Goal: Task Accomplishment & Management: Manage account settings

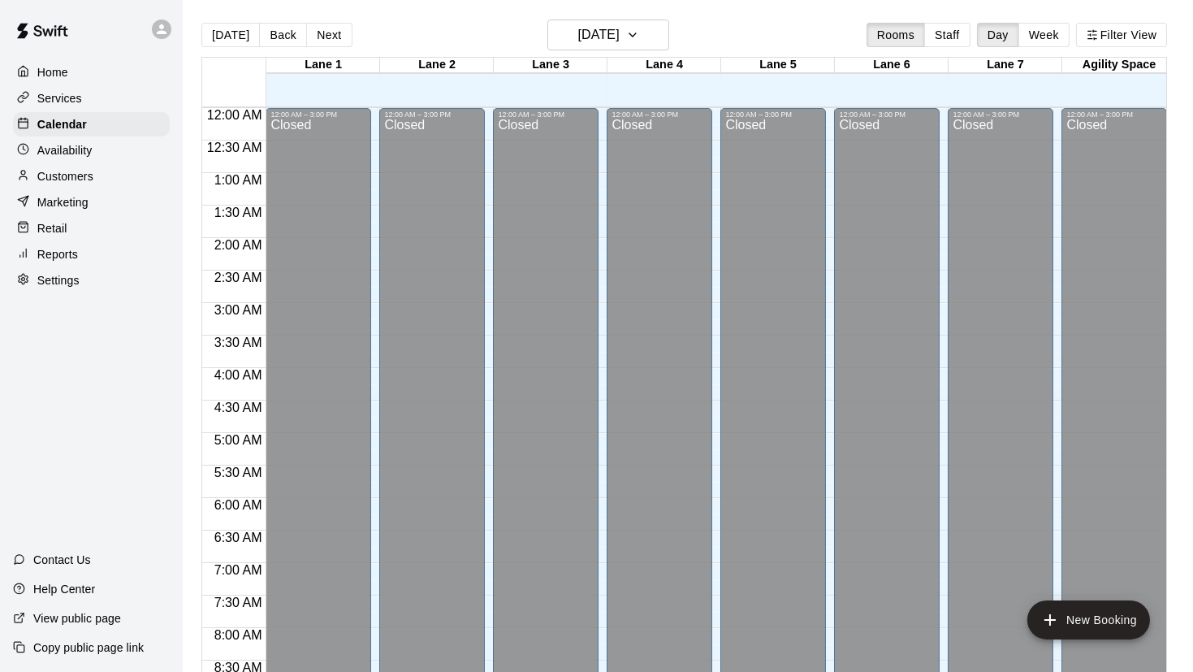
scroll to position [977, 0]
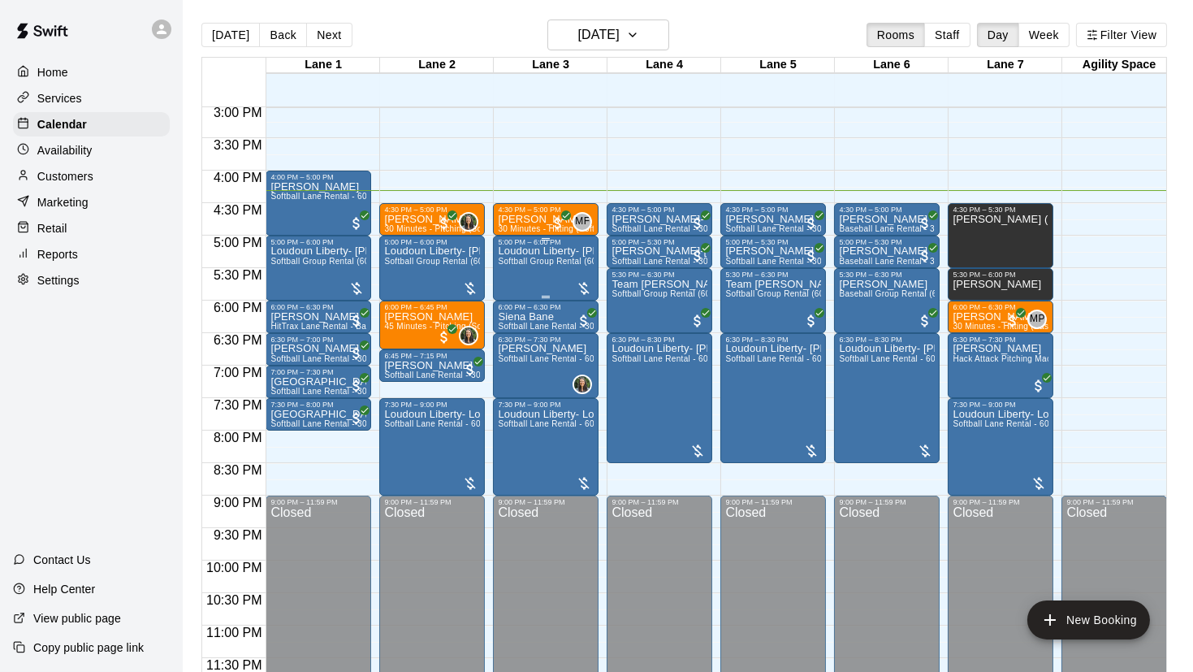
click at [586, 244] on div "5:00 PM – 6:00 PM" at bounding box center [546, 242] width 96 height 8
click at [521, 292] on img "edit" at bounding box center [514, 293] width 19 height 19
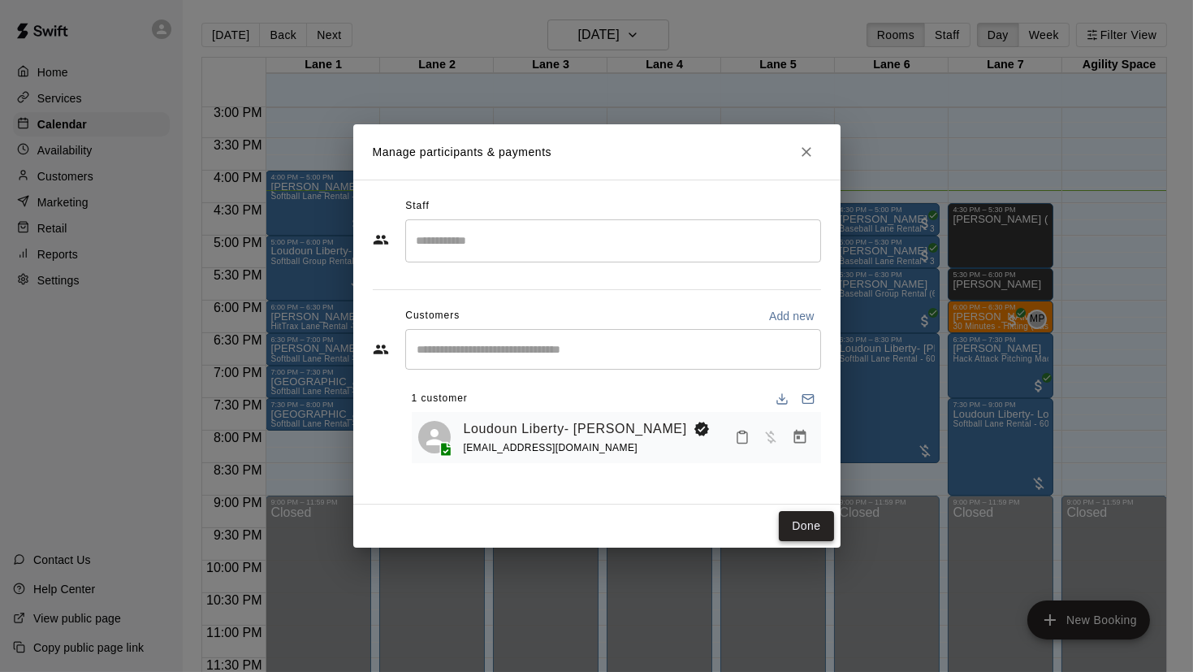
click at [805, 522] on button "Done" at bounding box center [806, 526] width 54 height 30
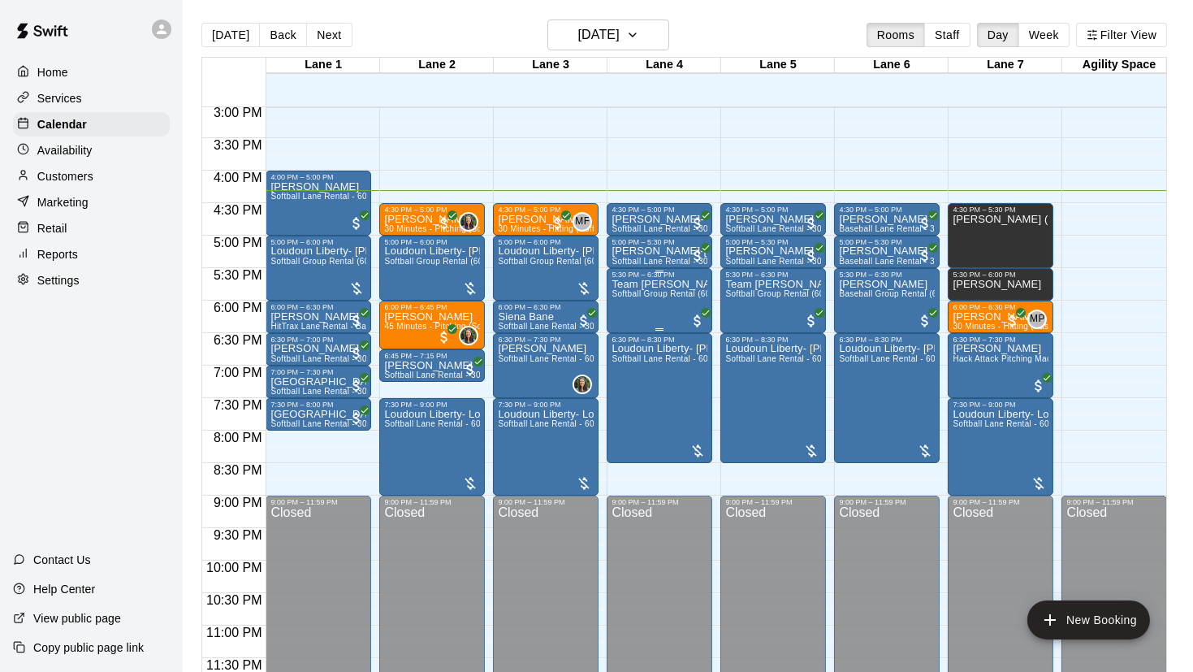
click at [678, 292] on span "Softball Group Rental (60 Min)" at bounding box center [671, 293] width 118 height 9
click at [632, 353] on img "edit" at bounding box center [628, 345] width 19 height 19
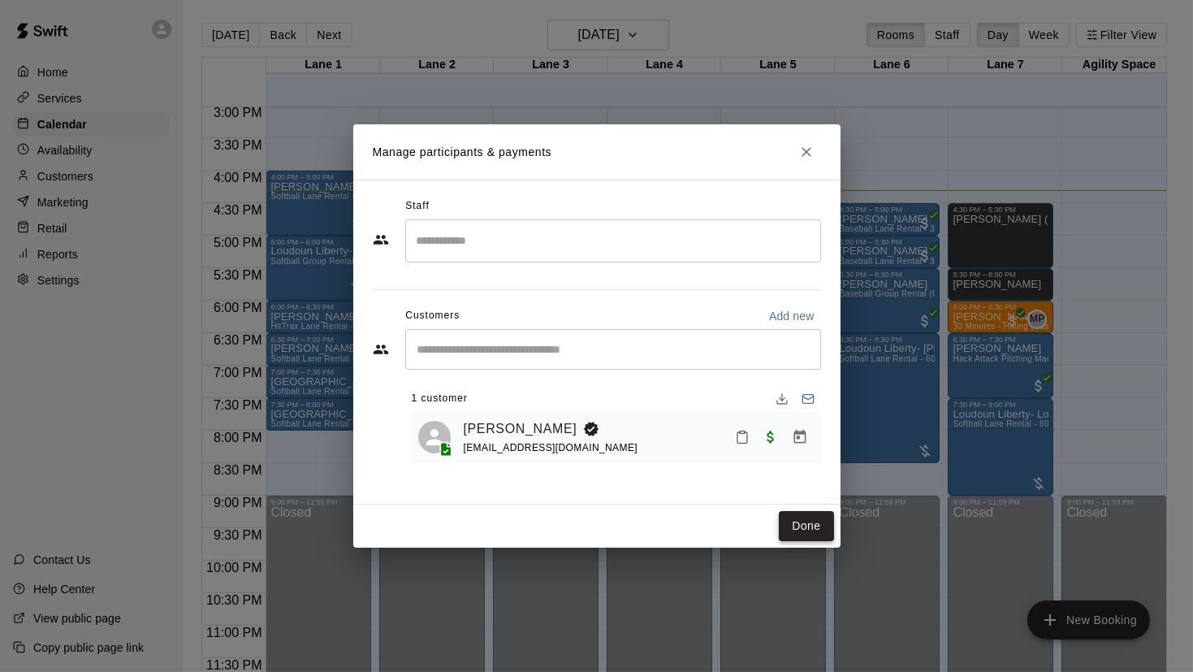
click at [816, 532] on button "Done" at bounding box center [806, 526] width 54 height 30
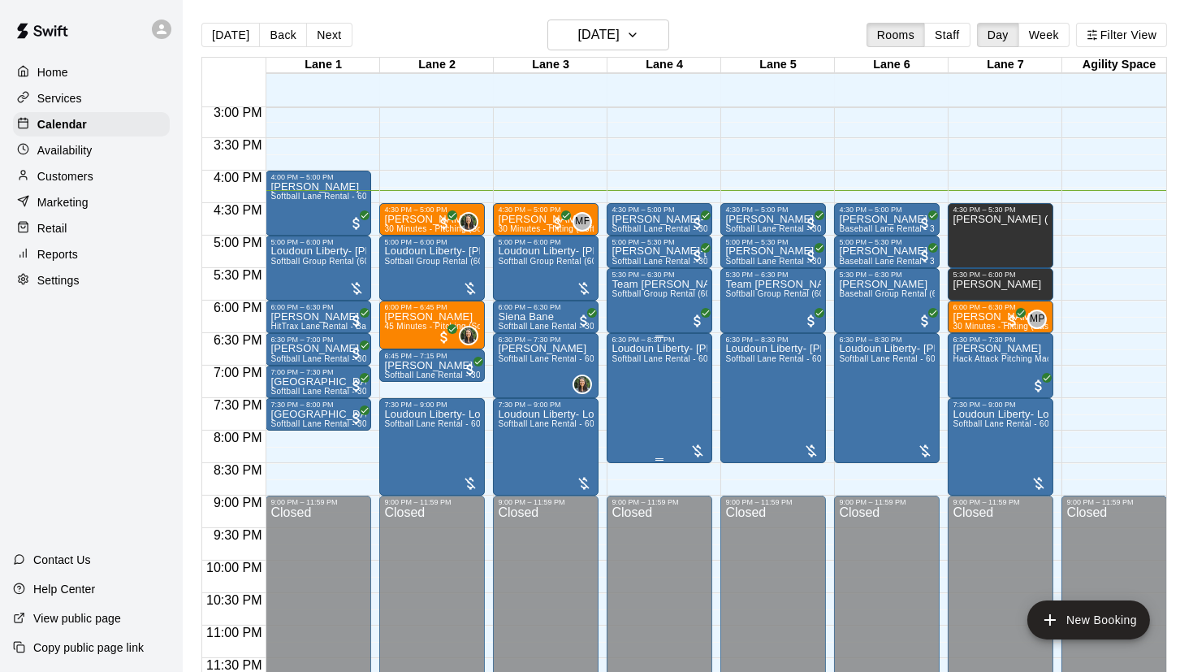
click at [669, 343] on div "6:30 PM – 8:30 PM" at bounding box center [660, 340] width 96 height 8
click at [635, 395] on img "edit" at bounding box center [628, 390] width 19 height 19
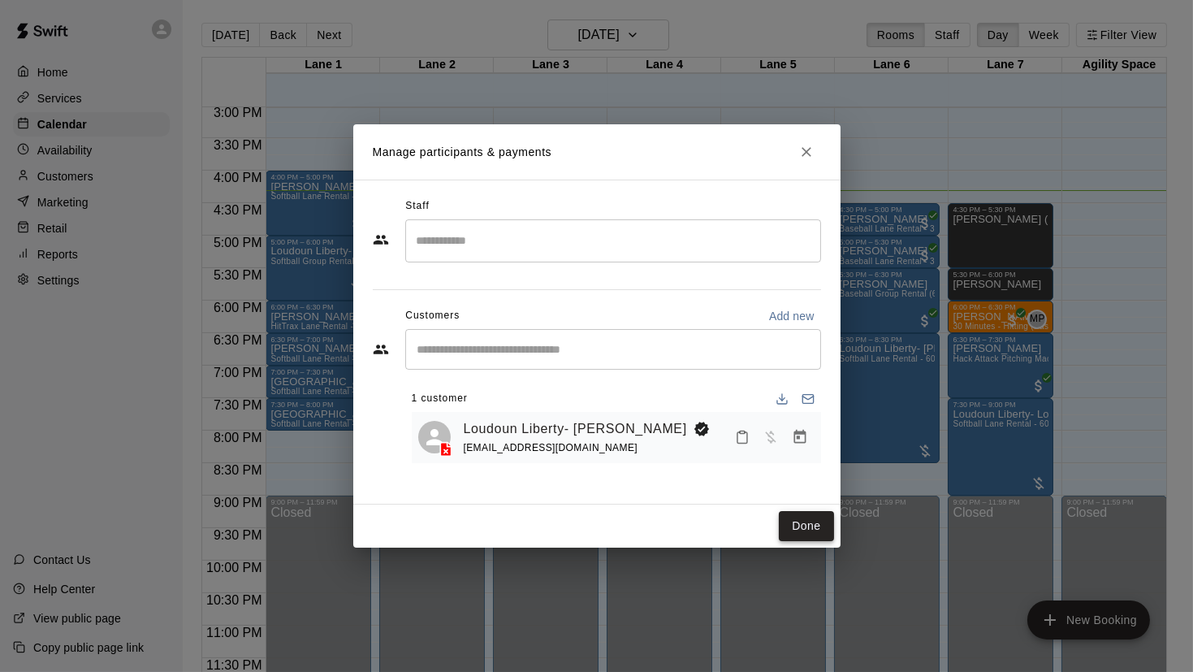
click at [793, 535] on button "Done" at bounding box center [806, 526] width 54 height 30
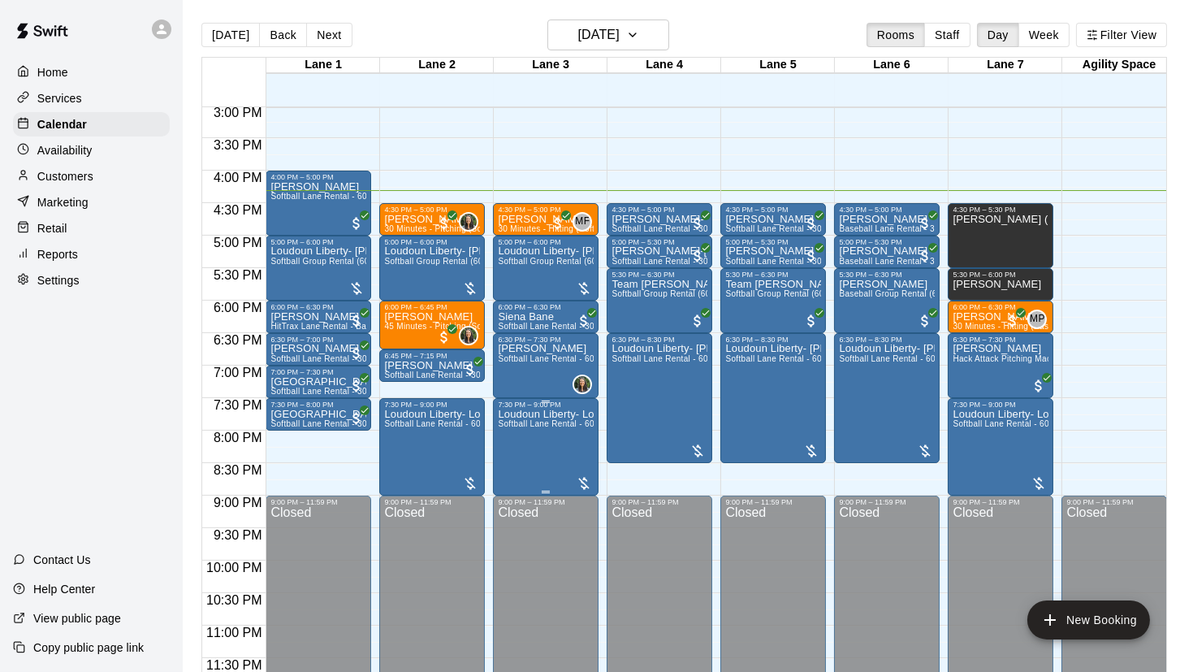
click at [512, 452] on button "edit" at bounding box center [514, 464] width 32 height 32
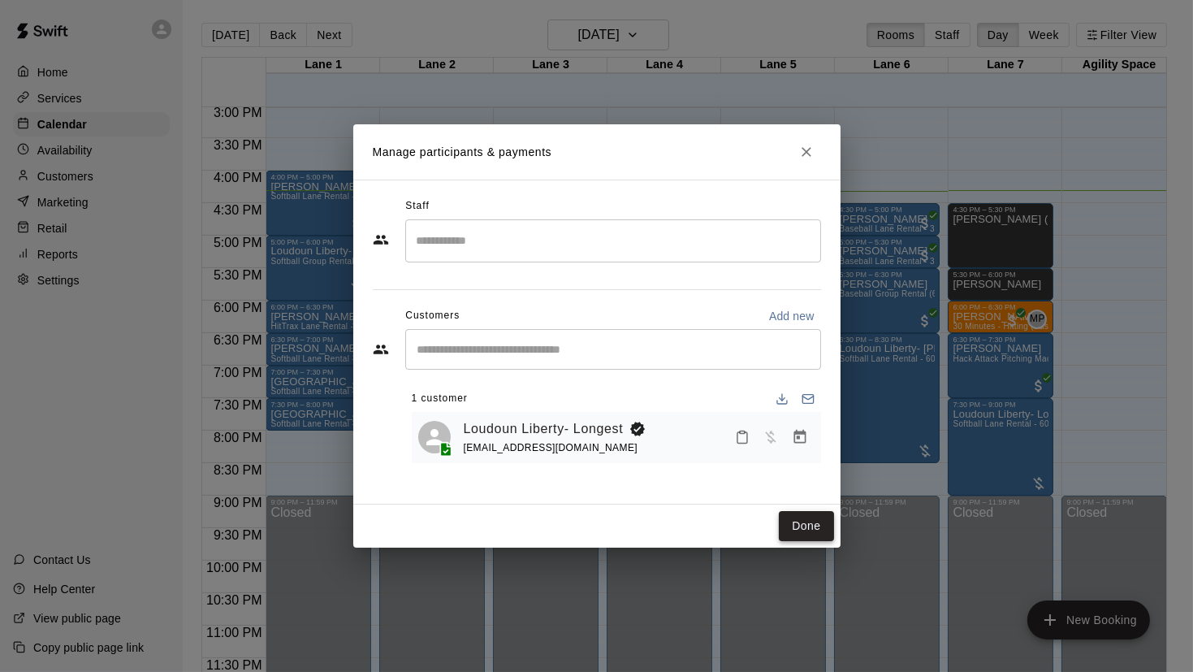
click at [794, 526] on button "Done" at bounding box center [806, 526] width 54 height 30
